Goal: Information Seeking & Learning: Learn about a topic

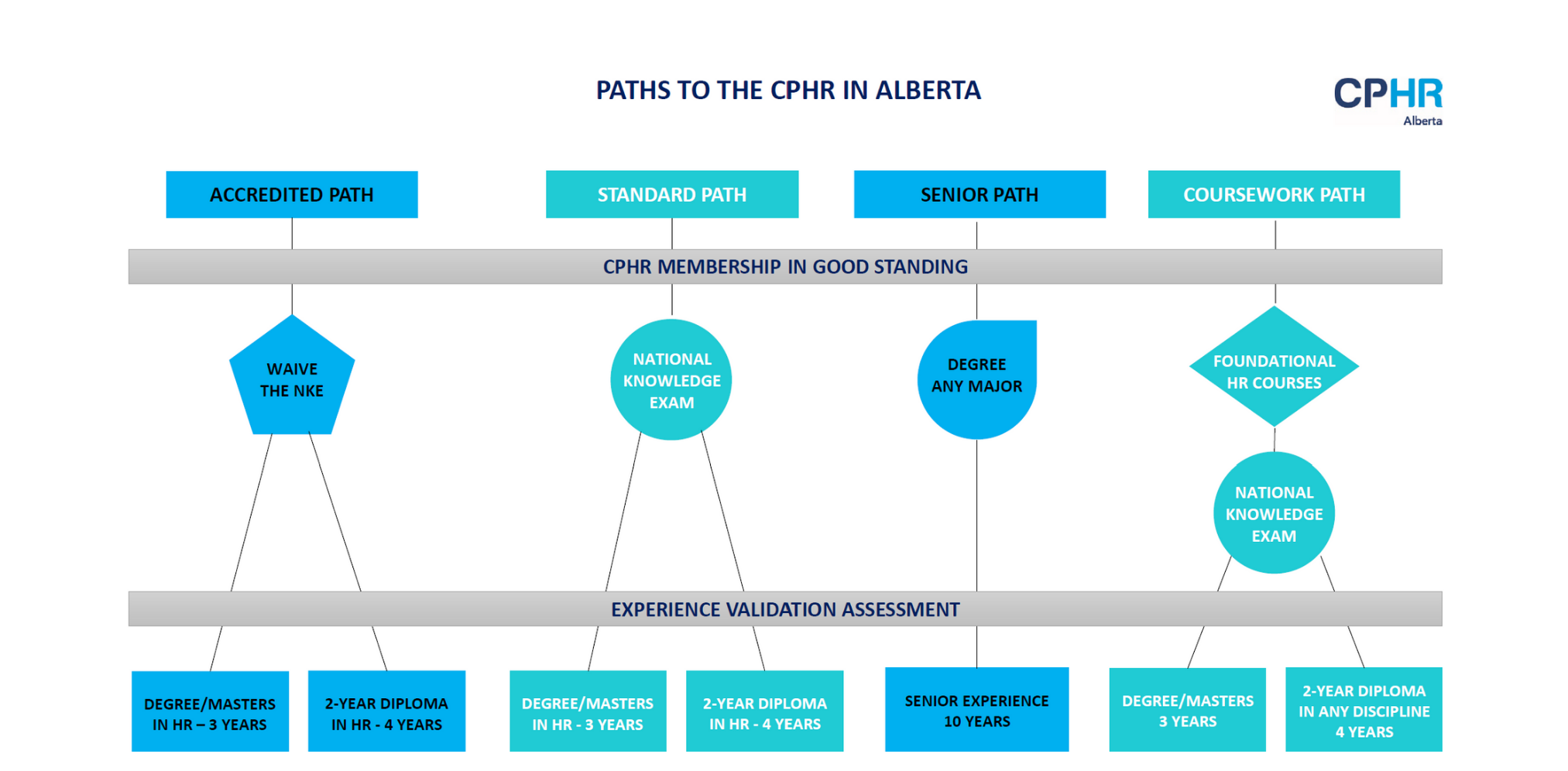
scroll to position [1204, 0]
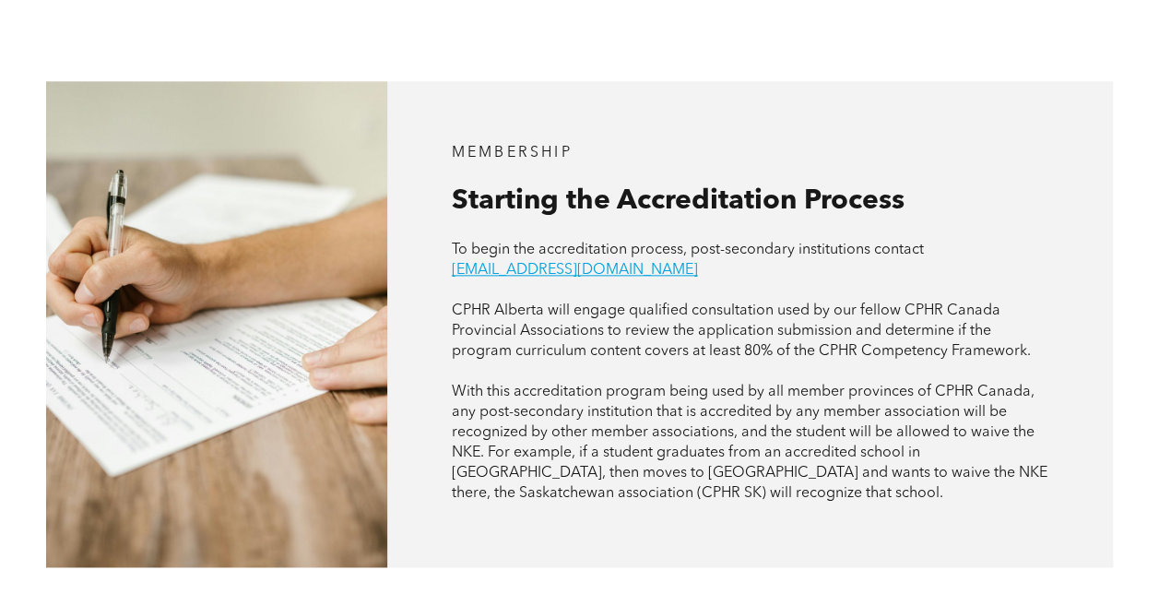
scroll to position [1014, 0]
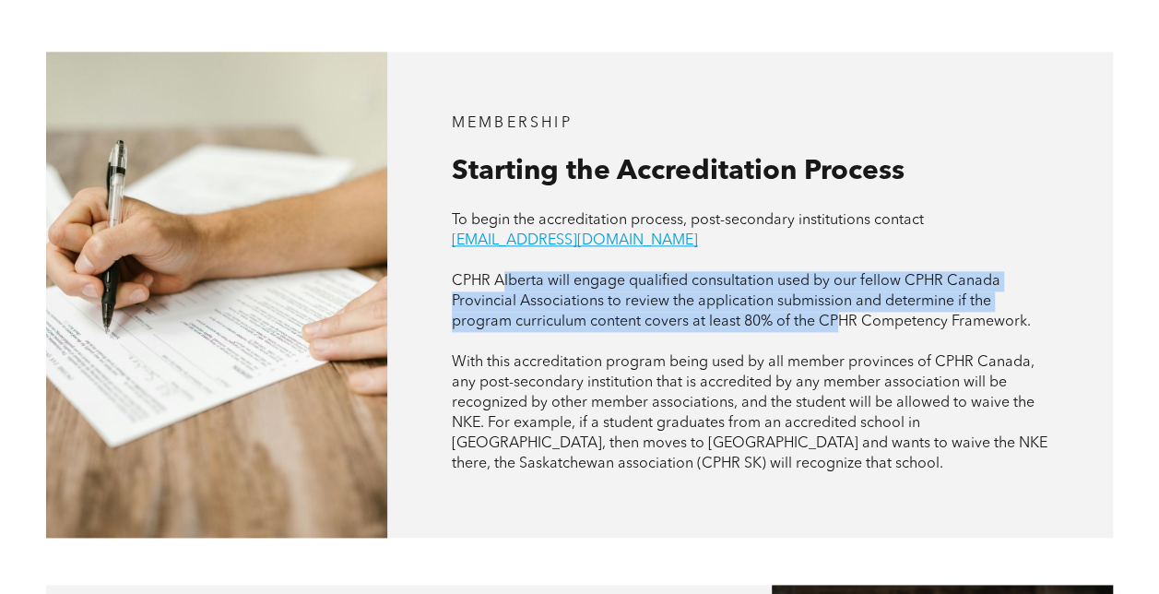
drag, startPoint x: 501, startPoint y: 269, endPoint x: 841, endPoint y: 315, distance: 342.3
click at [841, 315] on span "CPHR Alberta will engage qualified consultation used by our fellow CPHR Canada …" at bounding box center [741, 301] width 579 height 55
drag, startPoint x: 841, startPoint y: 315, endPoint x: 752, endPoint y: 302, distance: 89.4
click at [752, 302] on span "CPHR Alberta will engage qualified consultation used by our fellow CPHR Canada …" at bounding box center [741, 301] width 579 height 55
click at [747, 307] on span "CPHR Alberta will engage qualified consultation used by our fellow CPHR Canada …" at bounding box center [741, 301] width 579 height 55
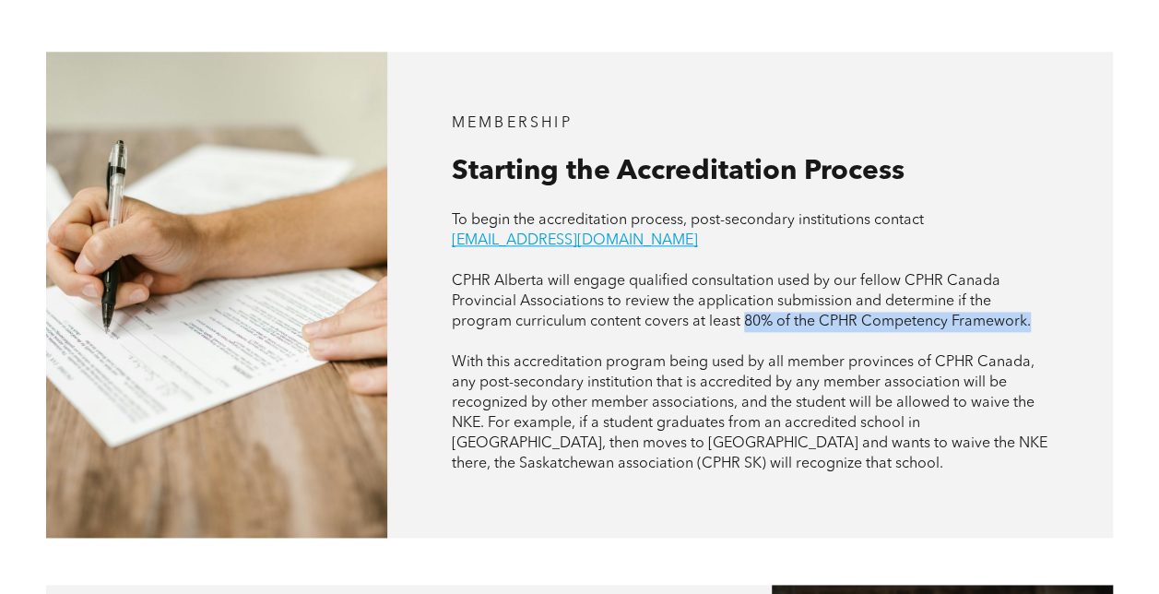
drag, startPoint x: 747, startPoint y: 307, endPoint x: 1051, endPoint y: 310, distance: 304.2
click at [1051, 310] on div "MEMBERSHIP Starting the Accreditation Process To begin the accreditation proces…" at bounding box center [749, 295] width 725 height 487
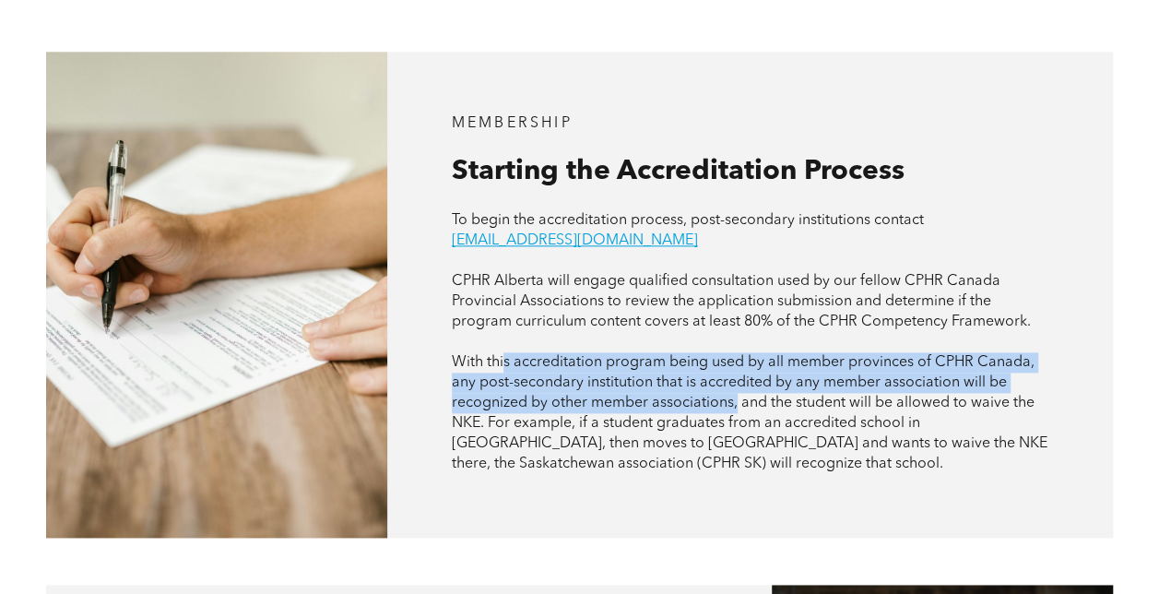
drag, startPoint x: 503, startPoint y: 354, endPoint x: 737, endPoint y: 390, distance: 236.9
click at [737, 390] on span "With this accreditation program being used by all member provinces of CPHR Cana…" at bounding box center [749, 413] width 595 height 116
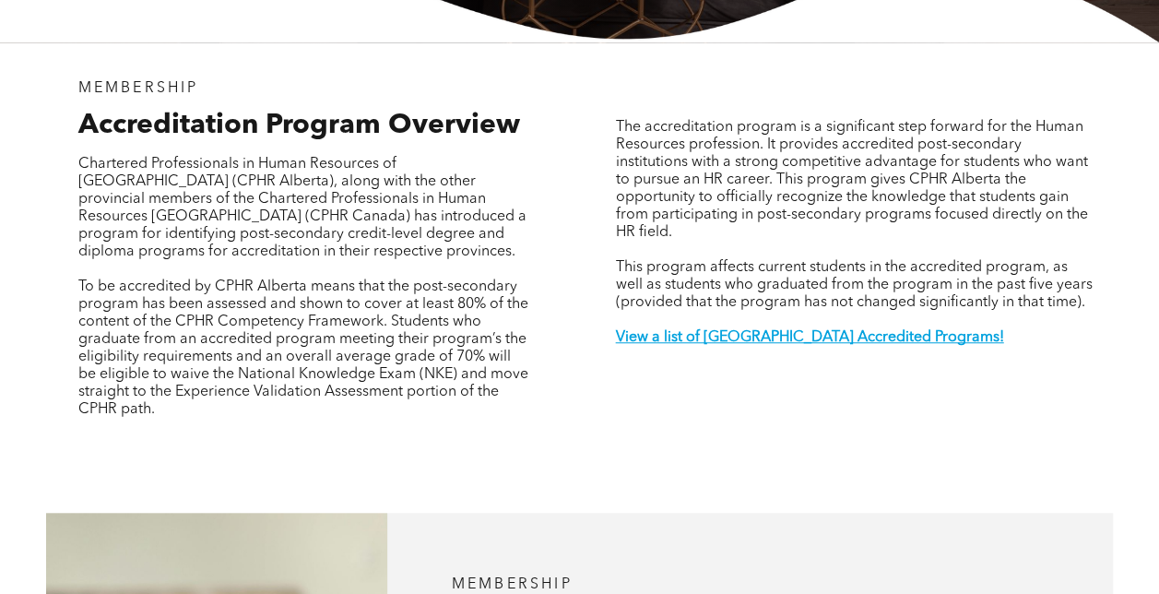
scroll to position [461, 0]
